Goal: Information Seeking & Learning: Find specific fact

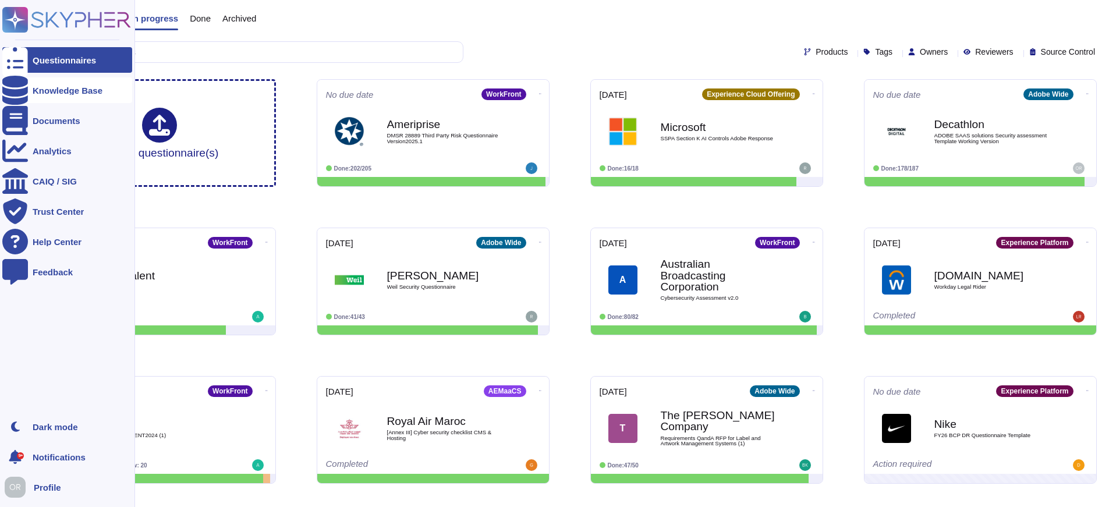
click at [51, 90] on div "Knowledge Base" at bounding box center [68, 90] width 70 height 9
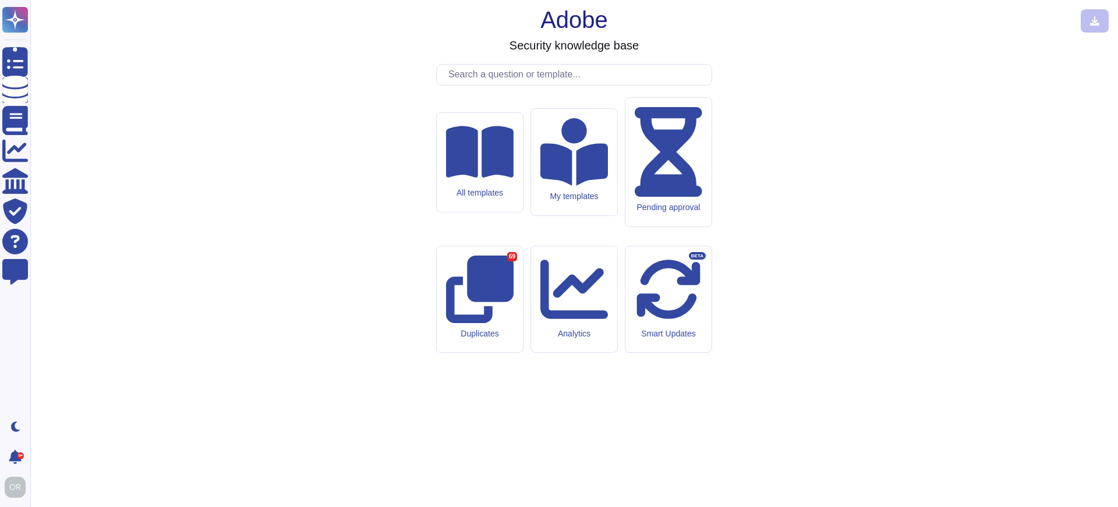
click at [540, 85] on input "text" at bounding box center [577, 75] width 269 height 20
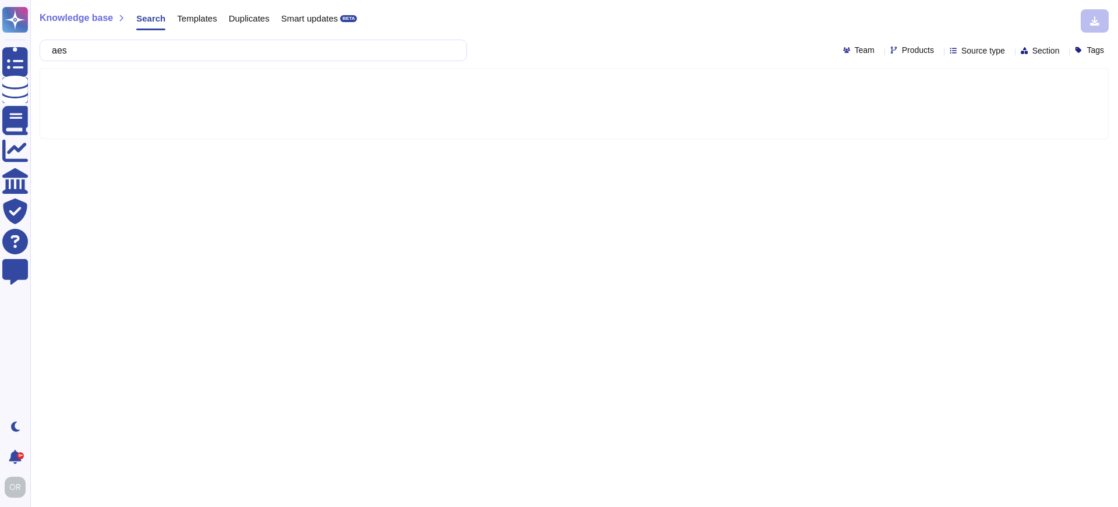
type input "aes"
click at [902, 52] on span "Products" at bounding box center [918, 50] width 32 height 8
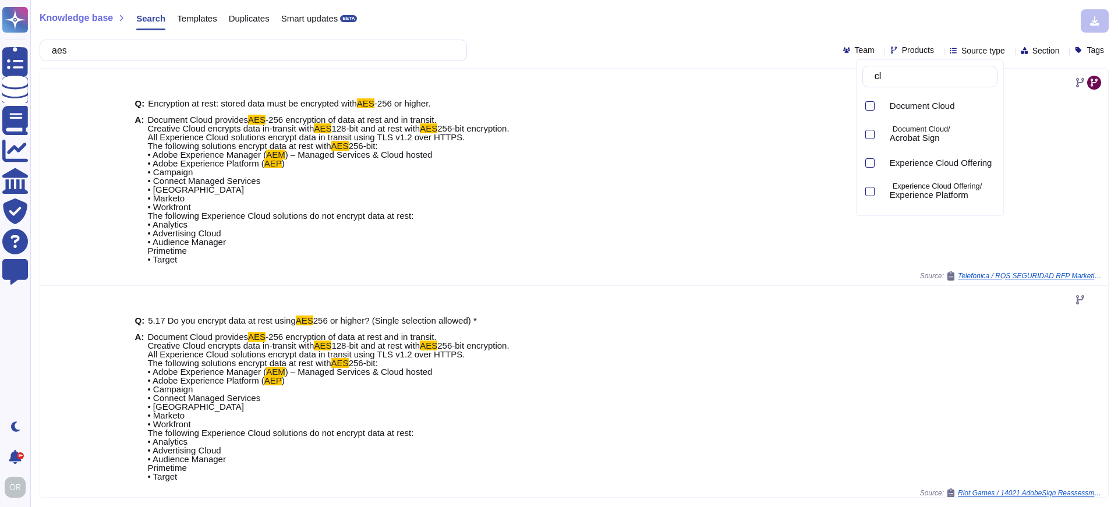
type input "c"
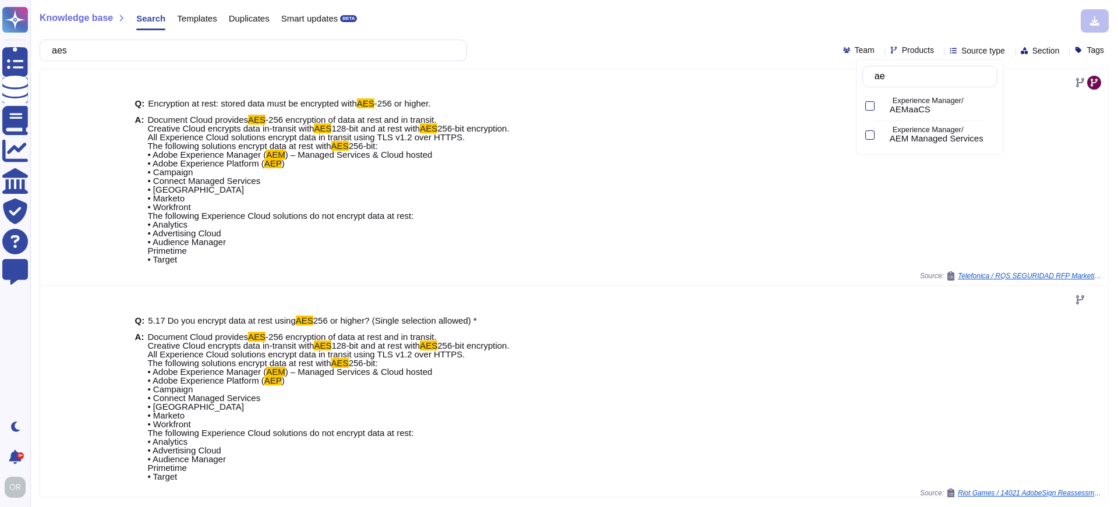
type input "aem"
click at [915, 103] on p "Experience Manager/" at bounding box center [943, 101] width 100 height 8
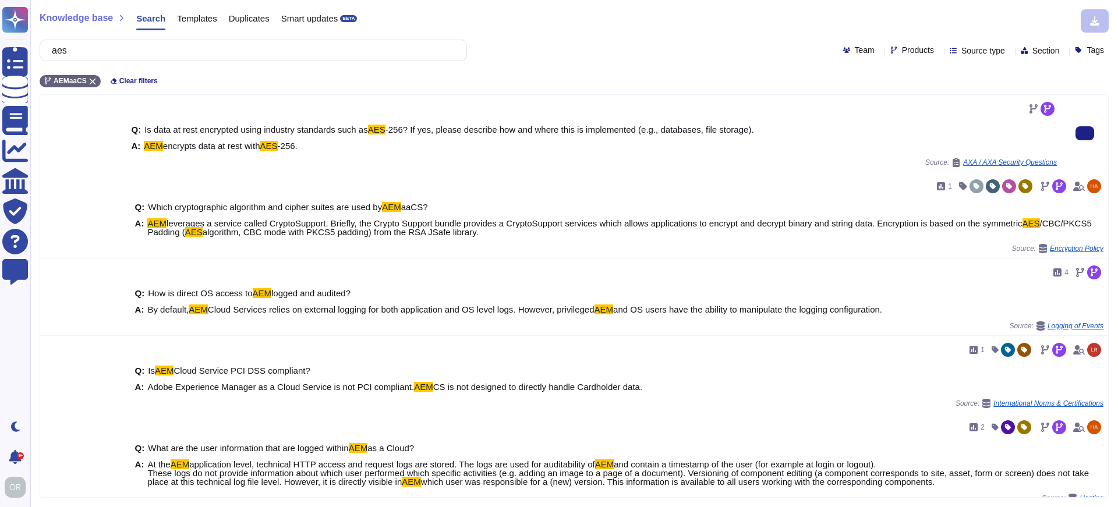
click at [337, 156] on div "Q: Is data at rest encrypted using industry standards such as AES -256? If yes,…" at bounding box center [594, 138] width 926 height 40
